Goal: Information Seeking & Learning: Learn about a topic

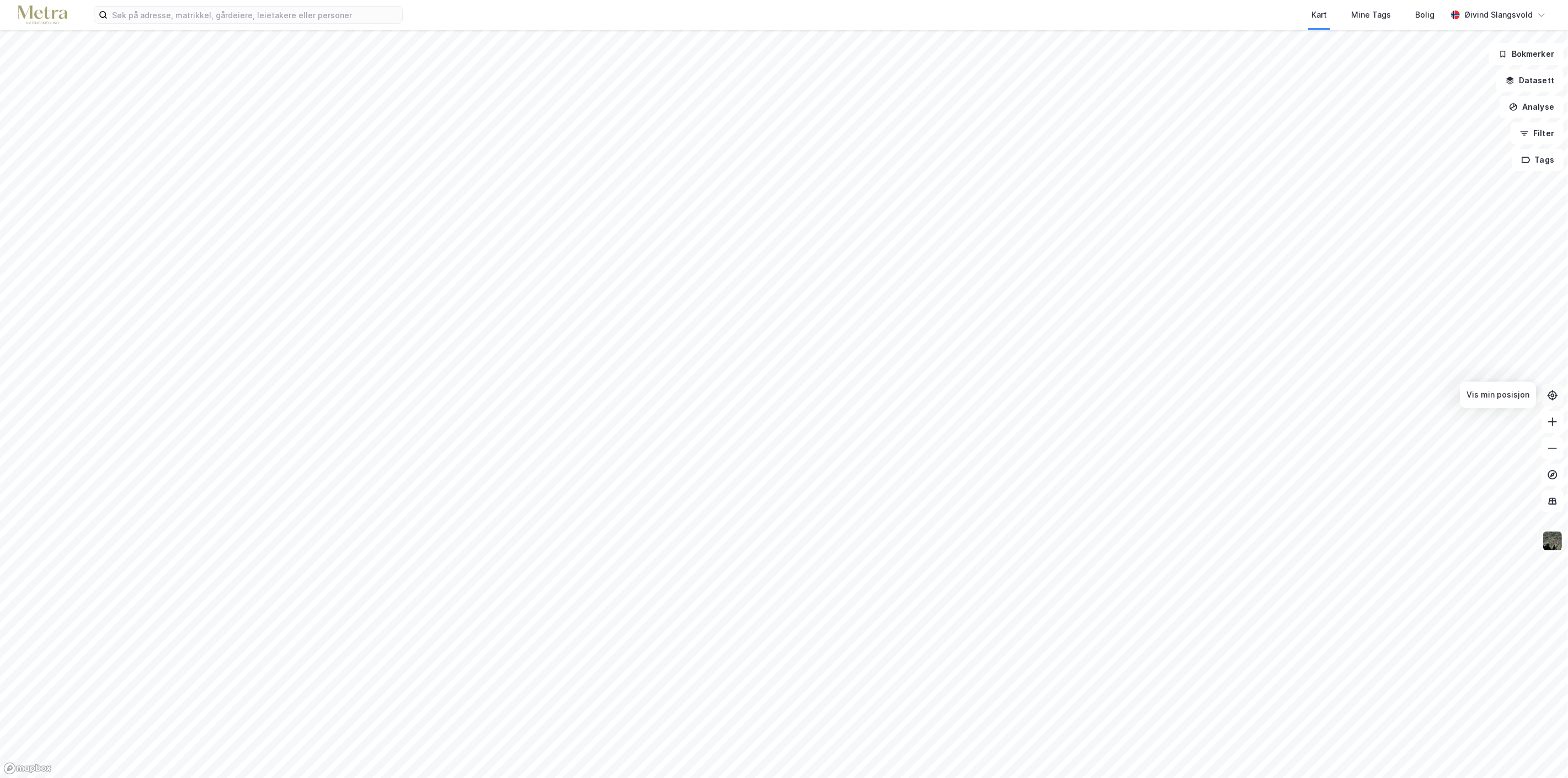
click at [1550, 394] on icon at bounding box center [1552, 396] width 11 height 11
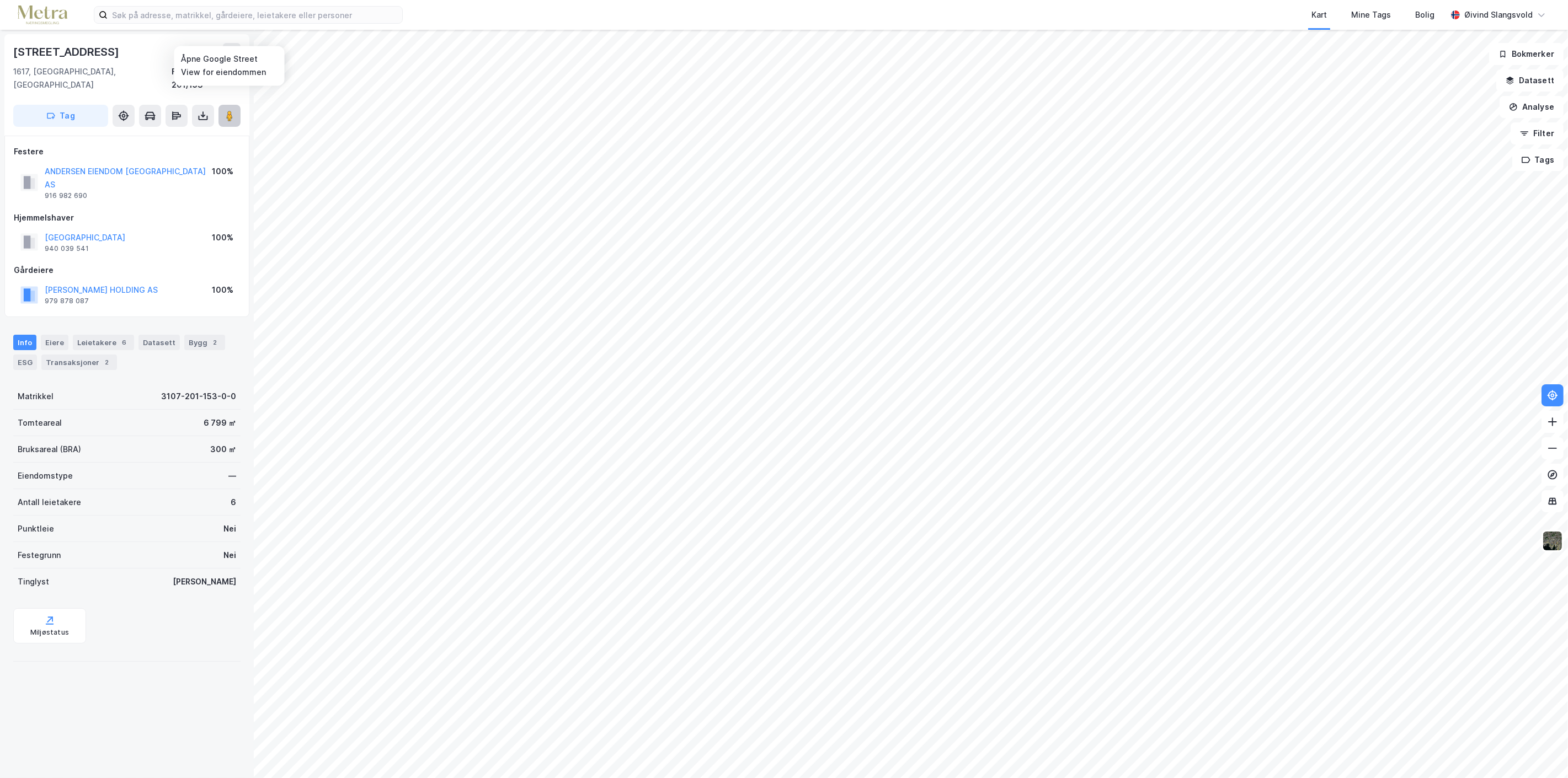
click at [230, 110] on image at bounding box center [230, 116] width 6 height 11
